Goal: Ask a question

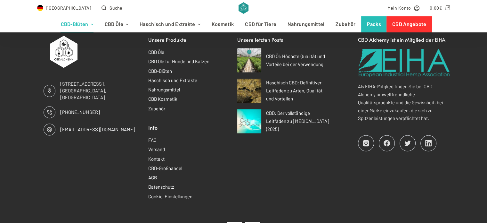
scroll to position [8284, 0]
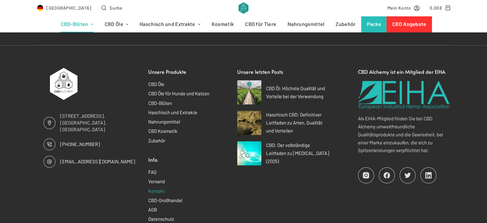
click at [154, 188] on link "Kontakt" at bounding box center [156, 191] width 16 height 6
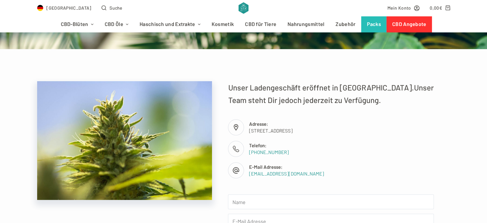
scroll to position [96, 0]
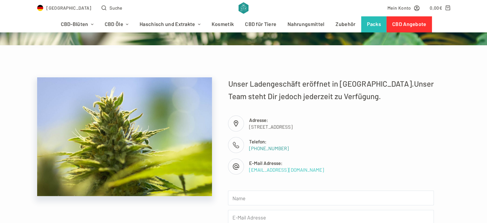
click at [272, 171] on link "[EMAIL_ADDRESS][DOMAIN_NAME]" at bounding box center [286, 170] width 75 height 6
click at [257, 170] on link "[EMAIL_ADDRESS][DOMAIN_NAME]" at bounding box center [286, 170] width 75 height 6
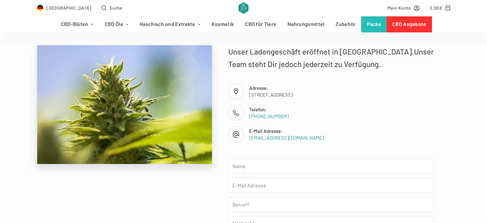
scroll to position [192, 0]
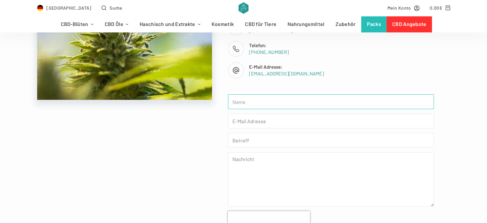
click at [266, 101] on input "text" at bounding box center [331, 101] width 206 height 15
type input "[PERSON_NAME]"
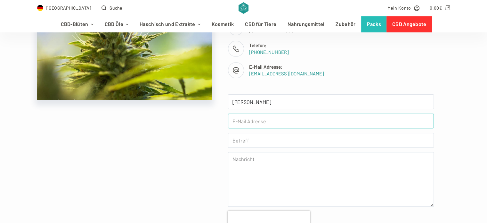
click at [290, 121] on input "email" at bounding box center [331, 120] width 206 height 15
type input "[EMAIL_ADDRESS][DOMAIN_NAME]"
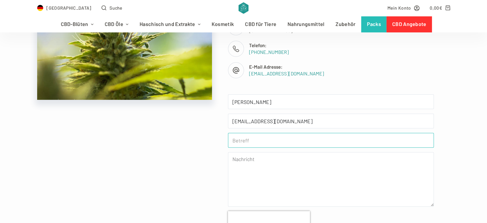
click at [270, 141] on input "text" at bounding box center [331, 140] width 206 height 15
type input "Frage"
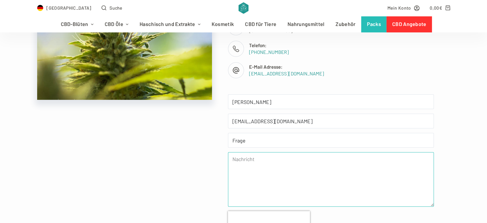
click at [241, 161] on textarea at bounding box center [331, 179] width 206 height 54
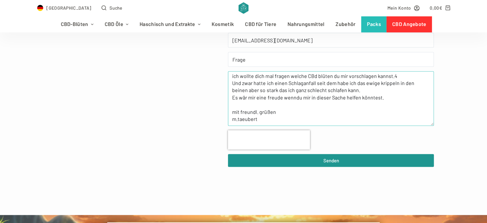
scroll to position [288, 0]
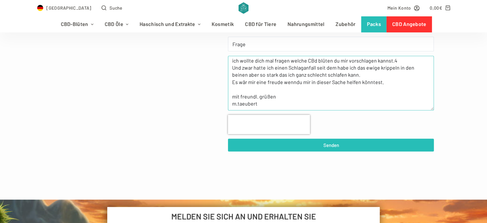
type textarea "hallo lieber Freund, ich wollte dich mal fragen welche CBd blüten du mir vorsch…"
click at [328, 143] on span "Senden" at bounding box center [331, 145] width 16 height 8
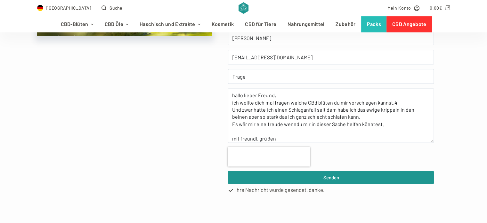
scroll to position [256, 0]
